Goal: Transaction & Acquisition: Obtain resource

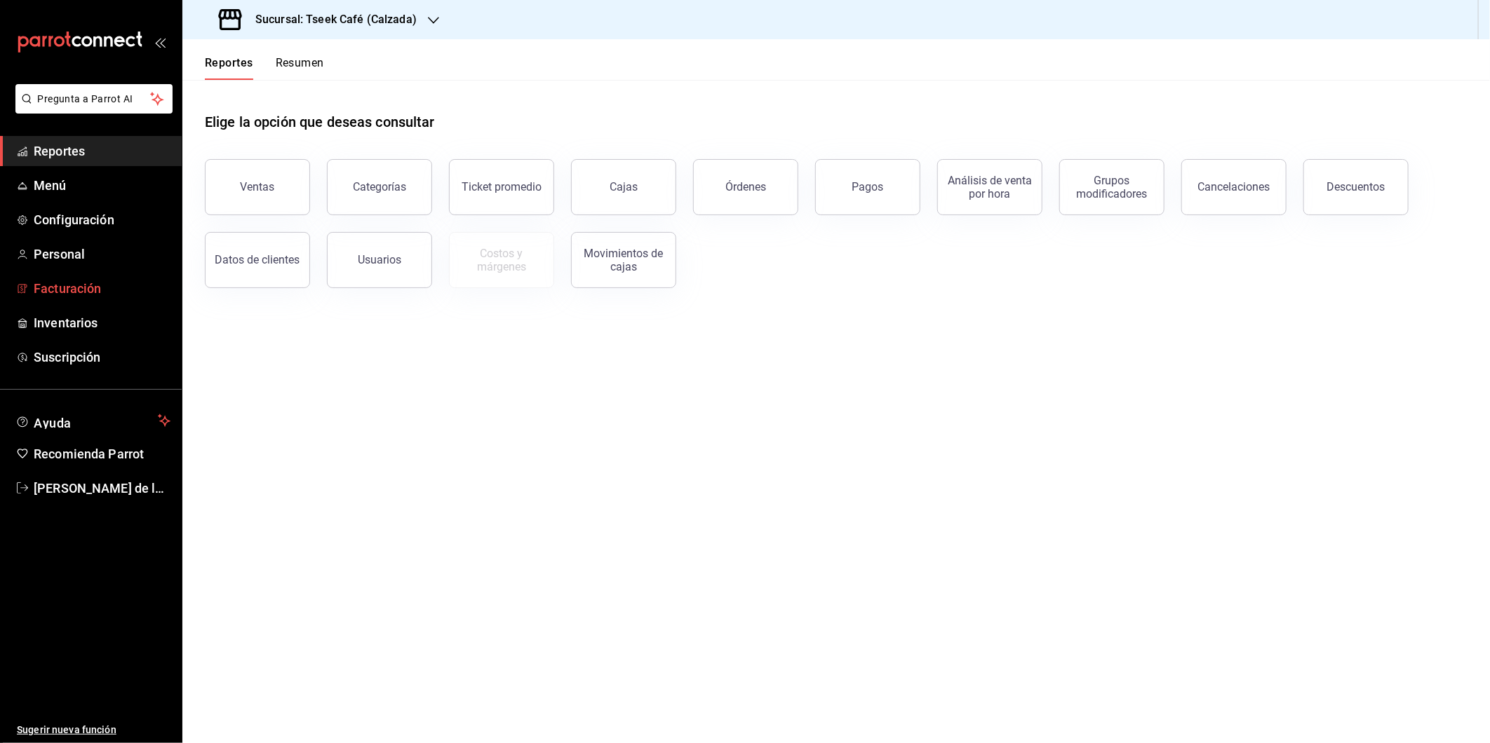
click at [92, 288] on span "Facturación" at bounding box center [102, 288] width 137 height 19
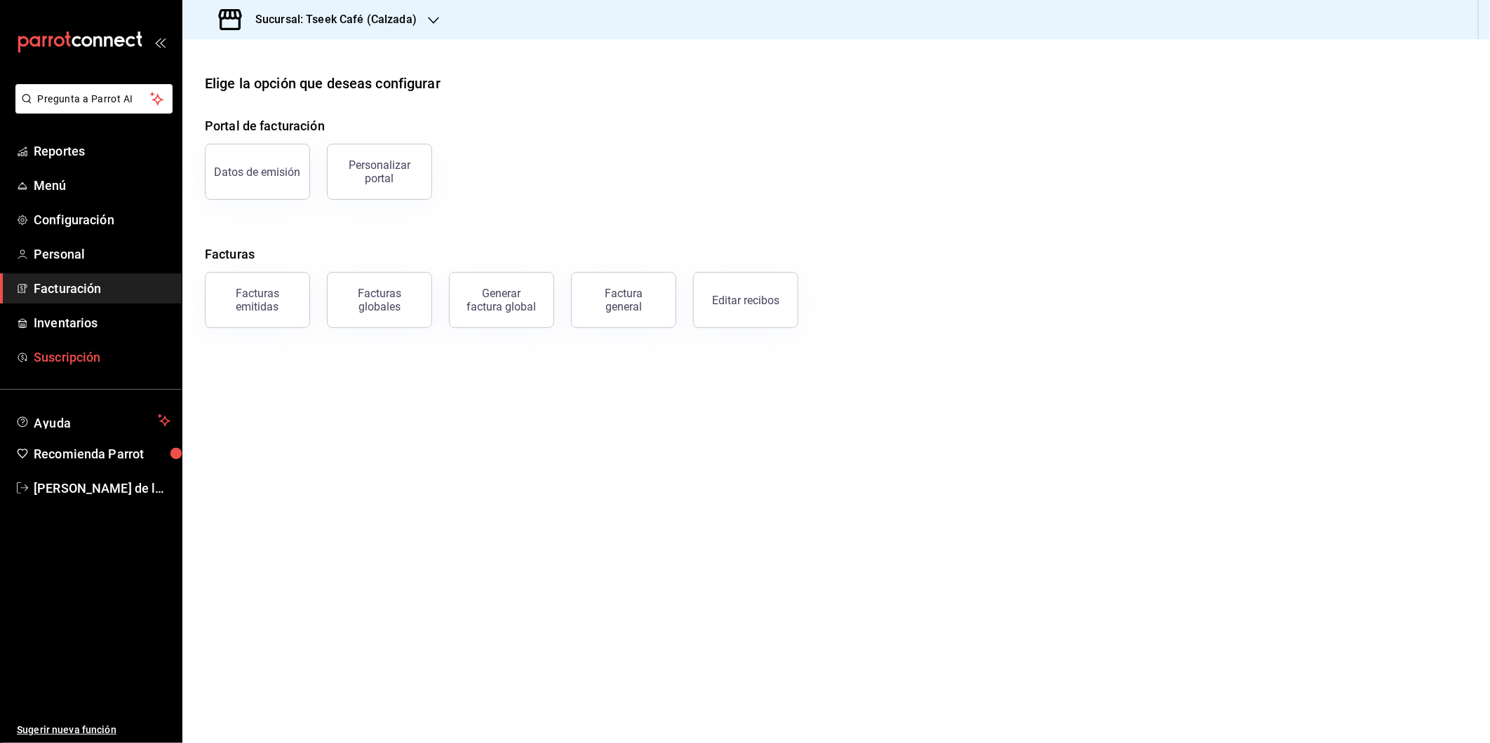
click at [95, 356] on span "Suscripción" at bounding box center [102, 357] width 137 height 19
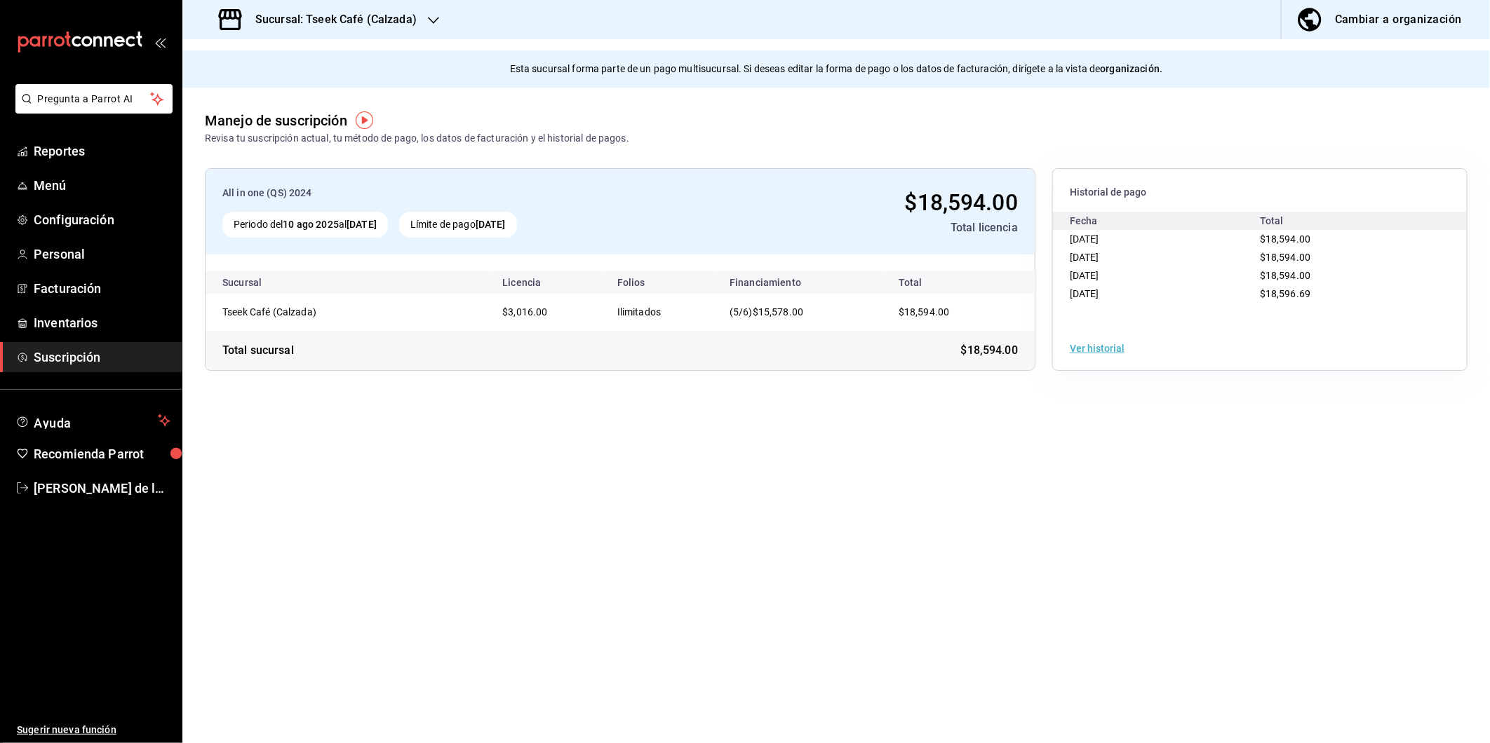
click at [1085, 351] on button "Ver historial" at bounding box center [1097, 349] width 55 height 10
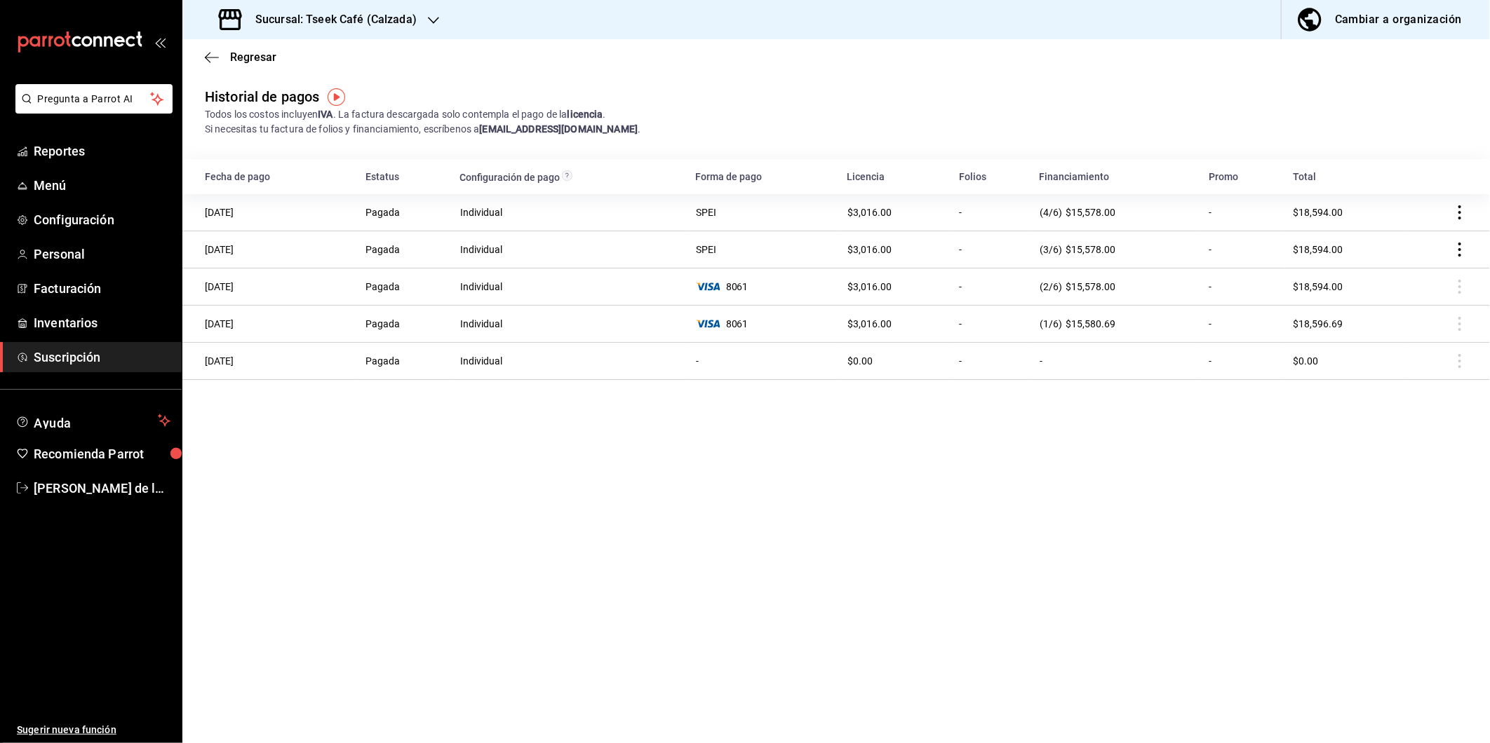
click at [1450, 217] on td at bounding box center [1447, 212] width 83 height 37
click at [1461, 215] on icon "actions" at bounding box center [1460, 212] width 14 height 14
click at [1413, 229] on span "Descarga PDF" at bounding box center [1388, 232] width 90 height 17
click at [1453, 248] on icon "actions" at bounding box center [1460, 250] width 14 height 14
click at [1375, 267] on span "Descarga PDF" at bounding box center [1388, 270] width 90 height 17
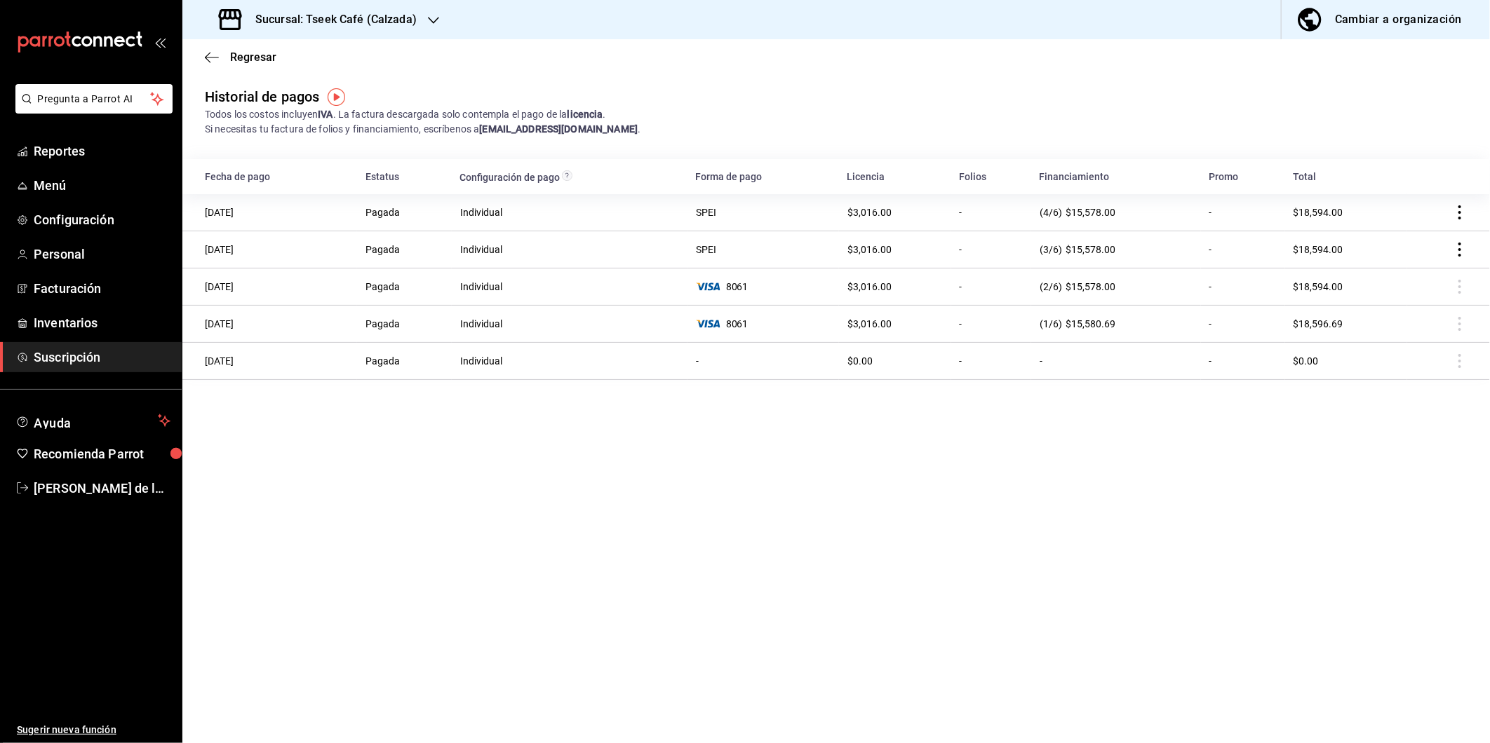
click at [400, 17] on h3 "Sucursal: Tseek Café (Calzada)" at bounding box center [330, 19] width 173 height 17
click at [276, 85] on span "Tseek Cafe ([GEOGRAPHIC_DATA])" at bounding box center [271, 92] width 154 height 15
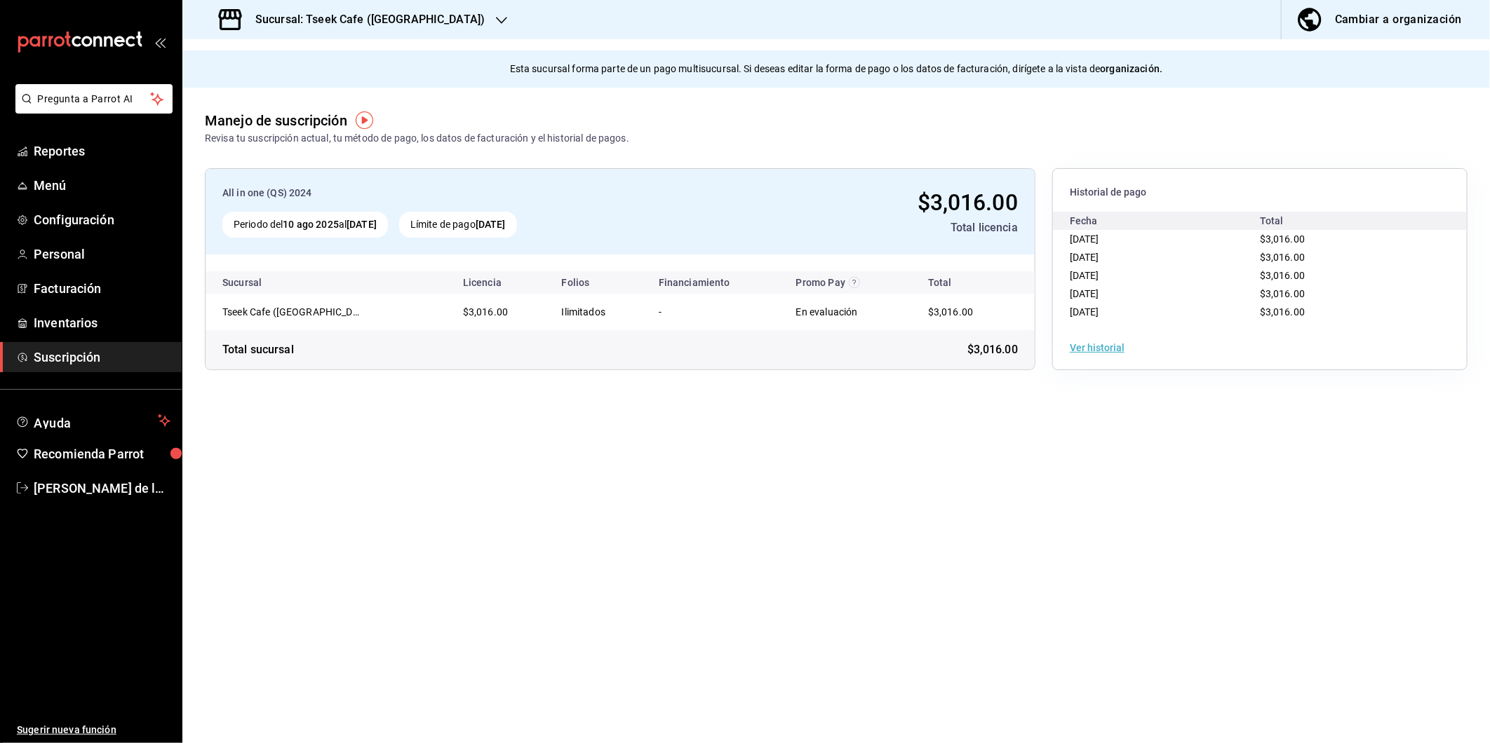
click at [1094, 349] on button "Ver historial" at bounding box center [1097, 348] width 55 height 10
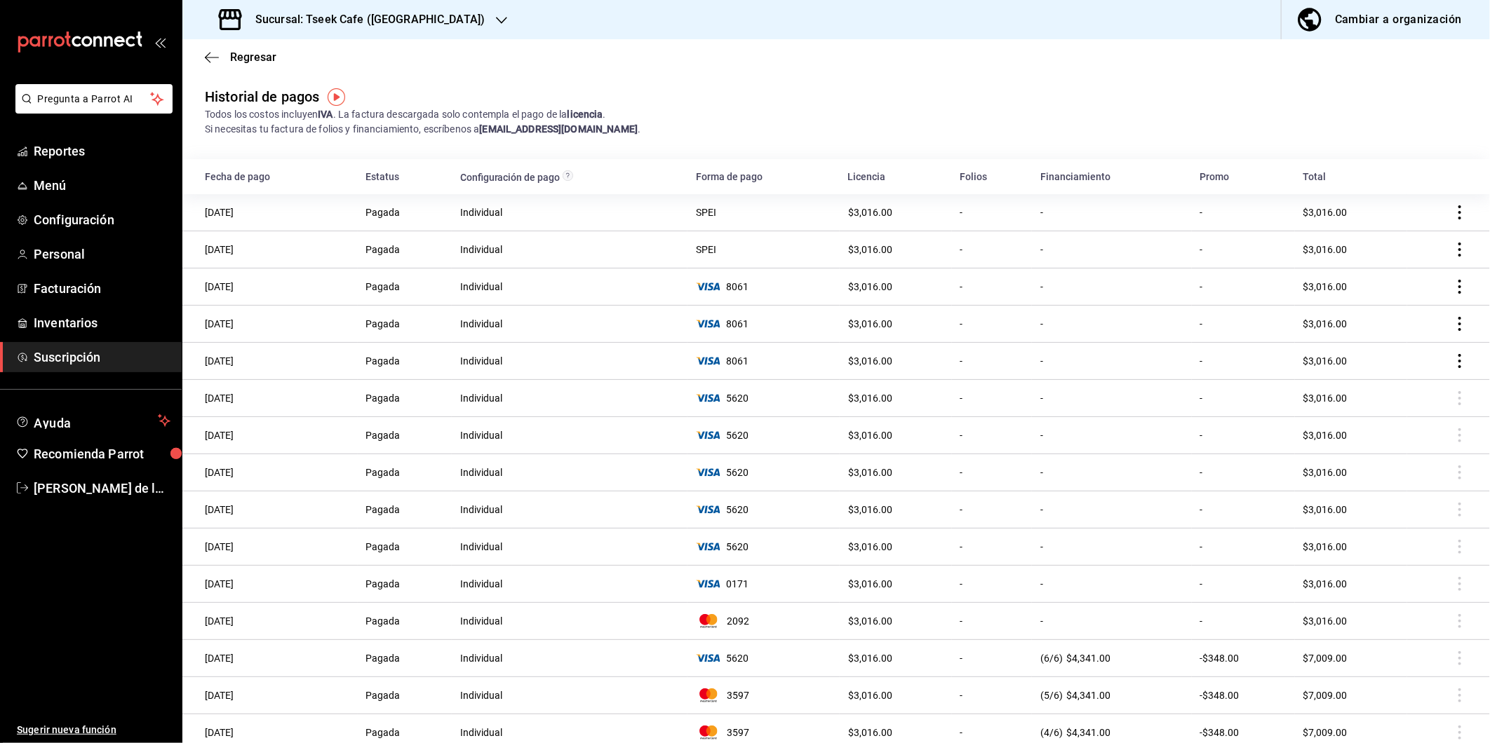
click at [1453, 209] on icon "actions" at bounding box center [1460, 212] width 14 height 14
click at [1377, 222] on li "Descarga PDF" at bounding box center [1385, 232] width 140 height 39
click at [388, 18] on h3 "Sucursal: Tseek Cafe ([GEOGRAPHIC_DATA])" at bounding box center [364, 19] width 241 height 17
click at [312, 56] on div "Tseek Cafe (Reforma)" at bounding box center [288, 60] width 188 height 15
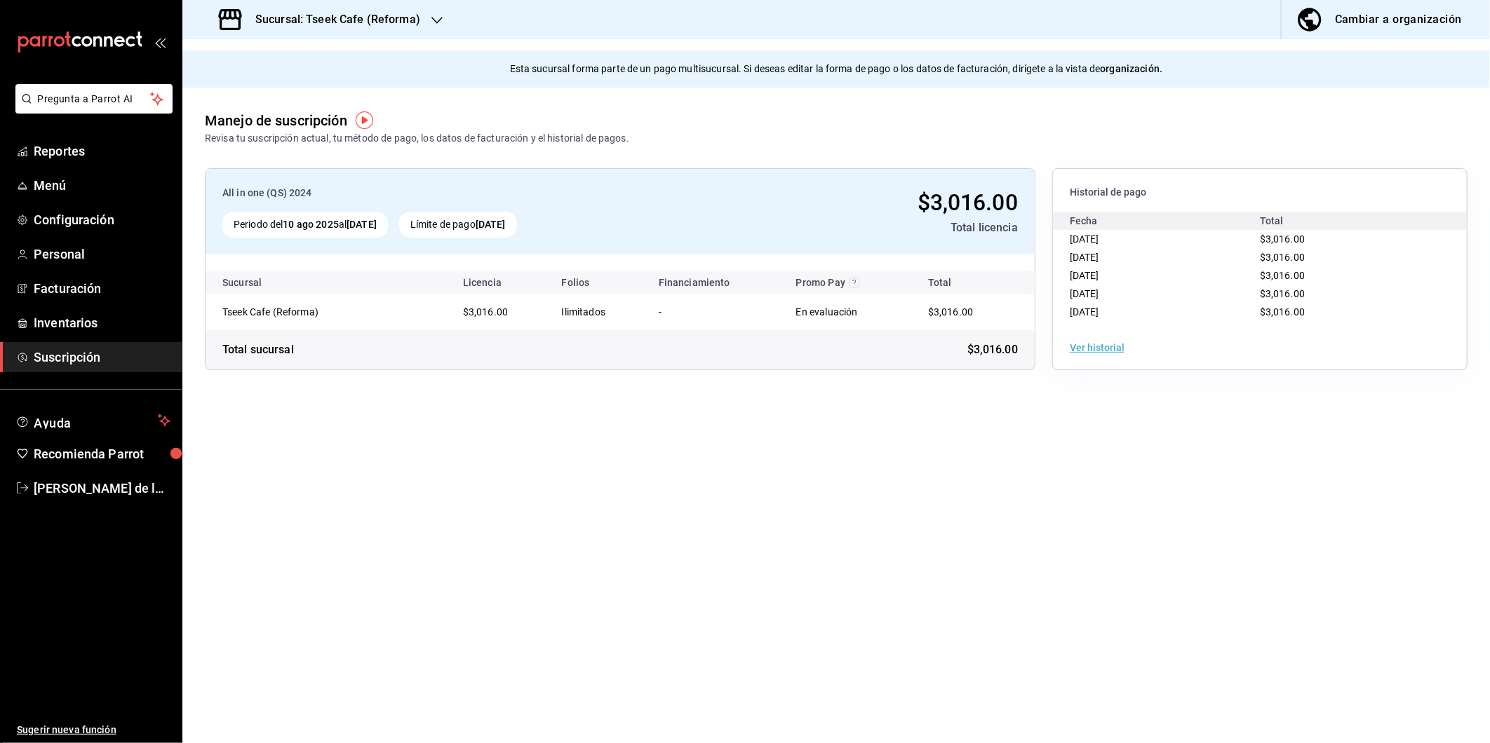
click at [842, 104] on div "Manejo de suscripción Revisa tu suscripción actual, tu método de pago, los dato…" at bounding box center [835, 117] width 1307 height 58
click at [1099, 348] on button "Ver historial" at bounding box center [1097, 348] width 55 height 10
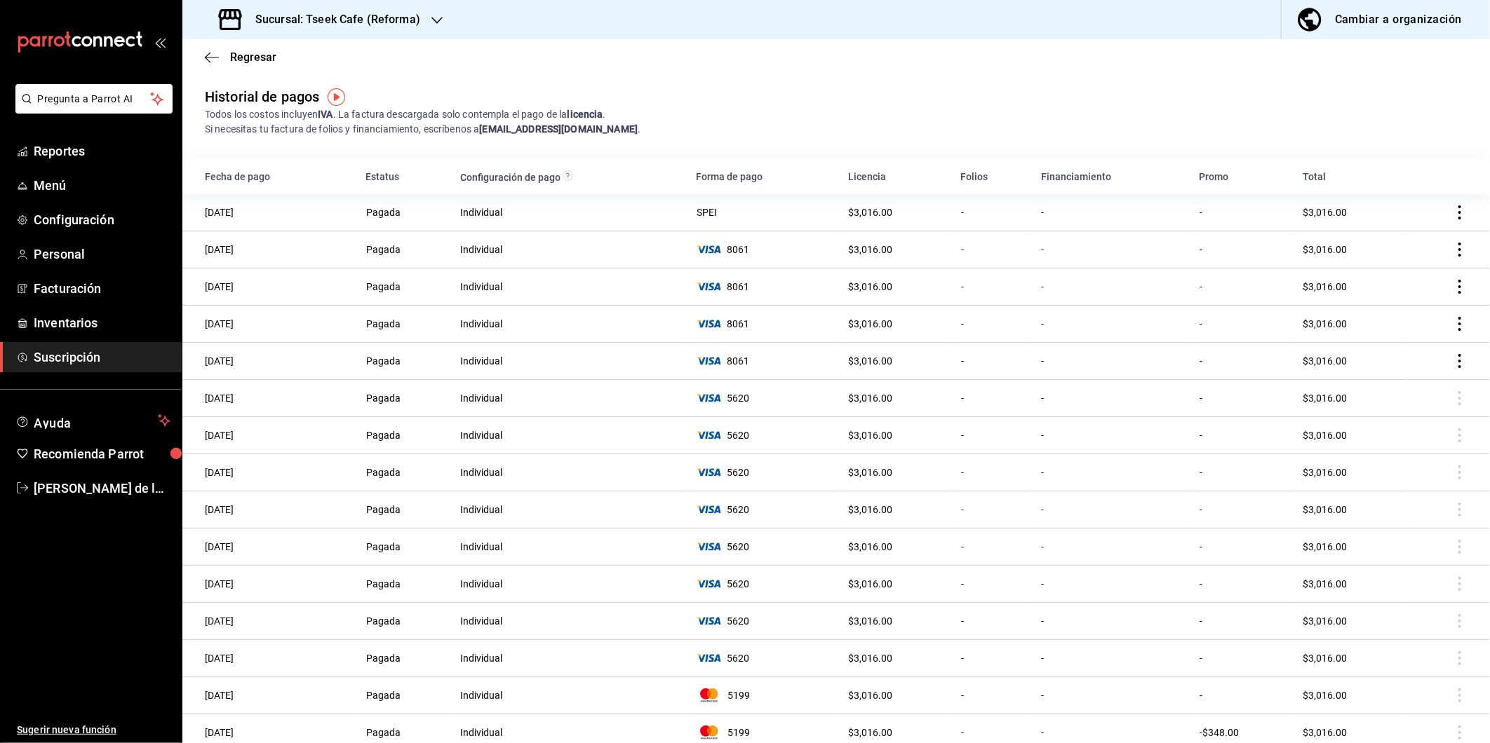
click at [1453, 214] on icon "actions" at bounding box center [1460, 212] width 14 height 14
click at [1391, 228] on span "Descarga PDF" at bounding box center [1377, 232] width 90 height 17
